Goal: Understand process/instructions: Learn how to perform a task or action

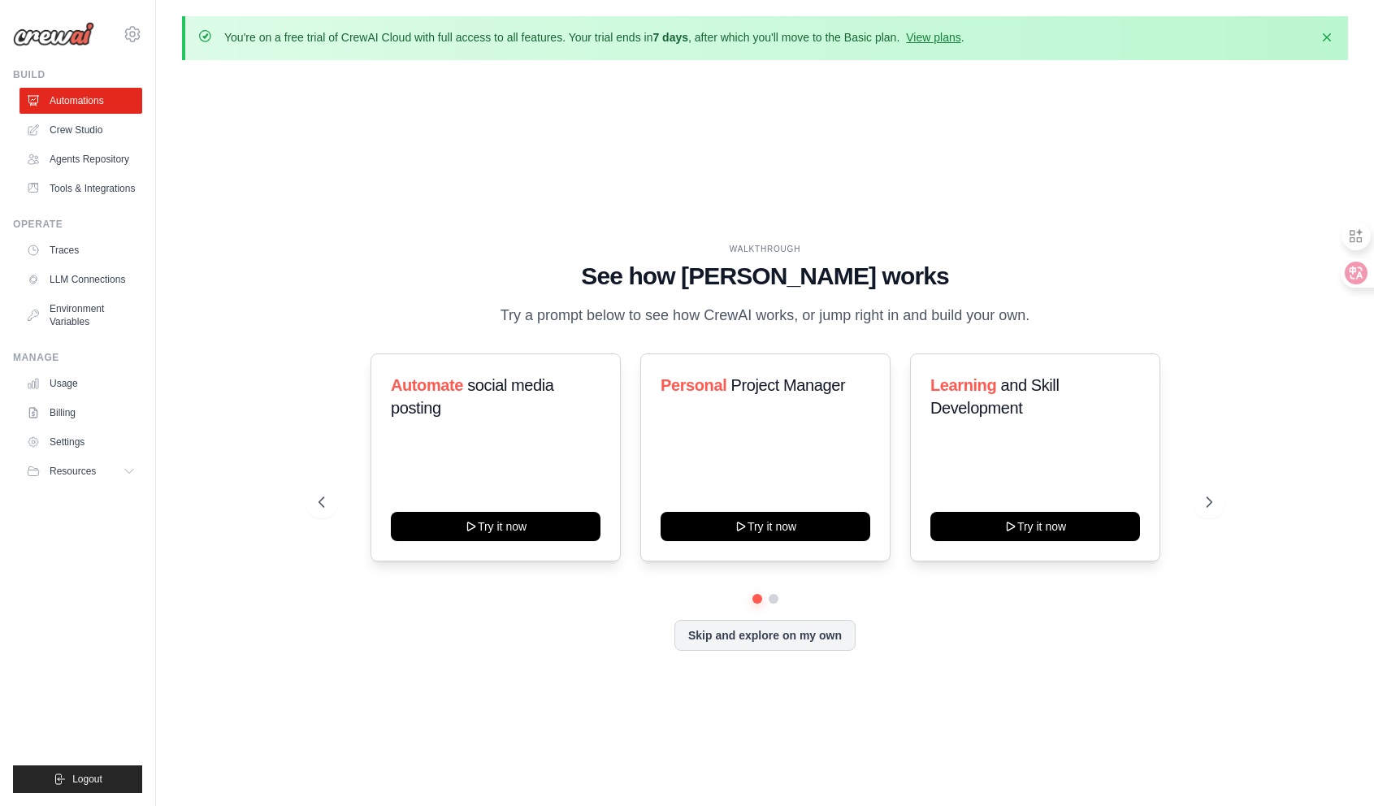
click at [320, 276] on h1 "See how [PERSON_NAME] works" at bounding box center [766, 276] width 894 height 29
drag, startPoint x: 246, startPoint y: 41, endPoint x: 692, endPoint y: 48, distance: 446.2
click at [692, 48] on div "You're on a free trial of CrewAI Cloud with full access to all features. Your t…" at bounding box center [765, 38] width 1166 height 44
click at [839, 45] on p "You're on a free trial of CrewAI Cloud with full access to all features. Your t…" at bounding box center [594, 37] width 740 height 16
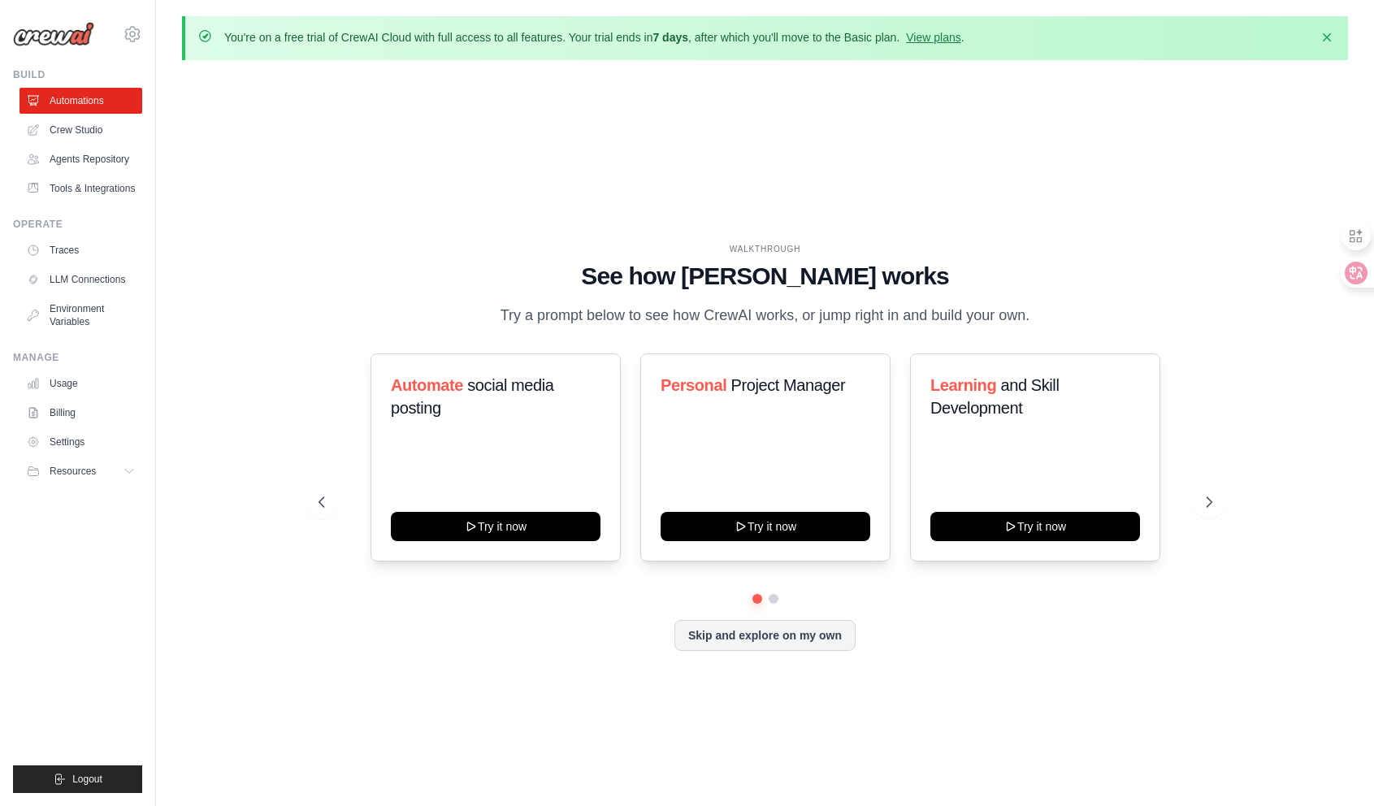
click at [853, 34] on p "You're on a free trial of CrewAI Cloud with full access to all features. Your t…" at bounding box center [594, 37] width 740 height 16
click at [883, 83] on div "WALKTHROUGH See how [PERSON_NAME] works Try a prompt below to see how [PERSON_N…" at bounding box center [765, 460] width 1166 height 774
drag, startPoint x: 934, startPoint y: 33, endPoint x: 691, endPoint y: 37, distance: 243.8
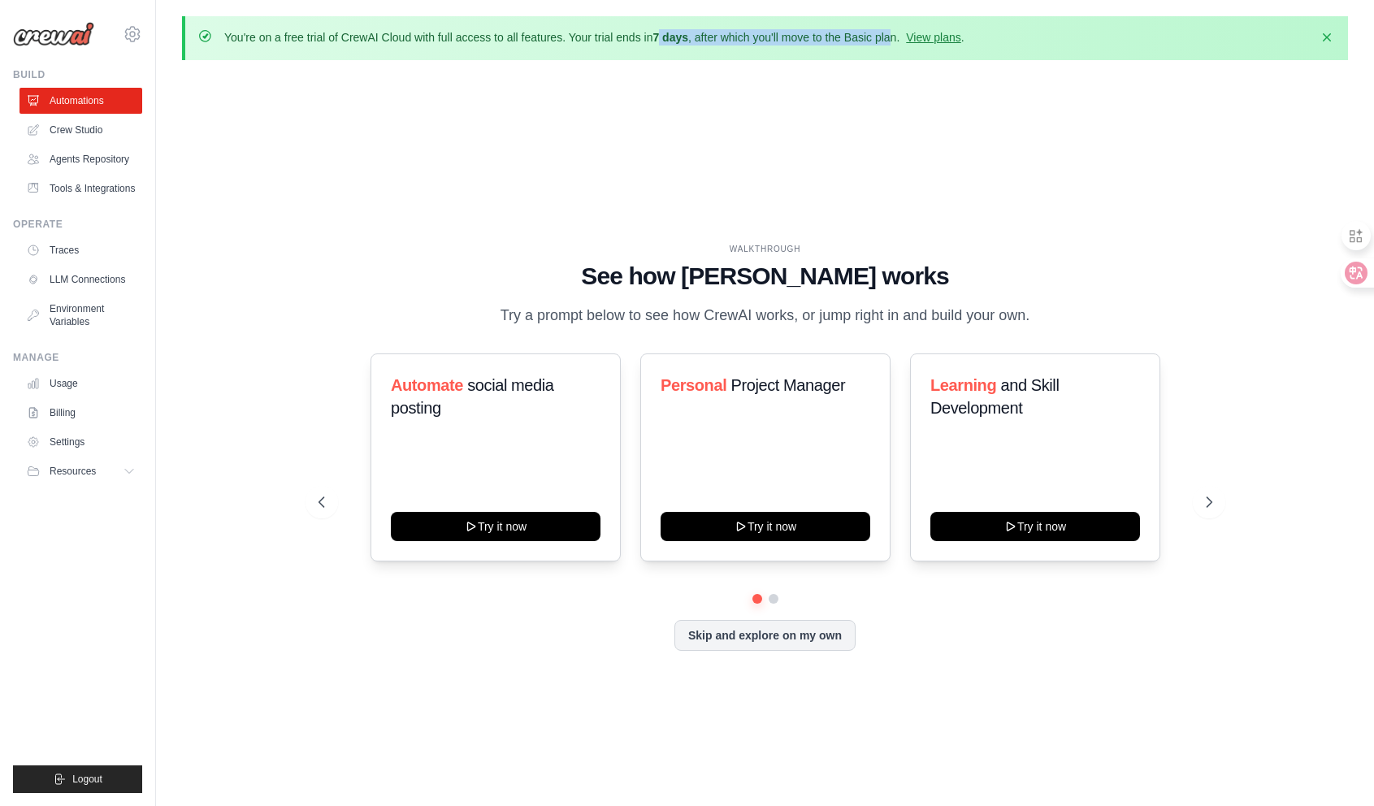
click at [691, 37] on p "You're on a free trial of CrewAI Cloud with full access to all features. Your t…" at bounding box center [594, 37] width 740 height 16
click at [688, 37] on strong "7 days" at bounding box center [671, 37] width 36 height 13
